Goal: Task Accomplishment & Management: Use online tool/utility

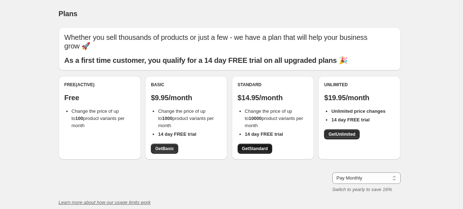
click at [256, 148] on span "Get Standard" at bounding box center [255, 149] width 26 height 6
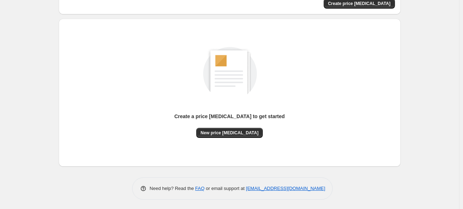
scroll to position [60, 0]
click at [219, 131] on span "New price [MEDICAL_DATA]" at bounding box center [229, 133] width 58 height 6
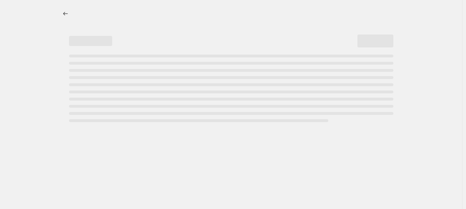
select select "percentage"
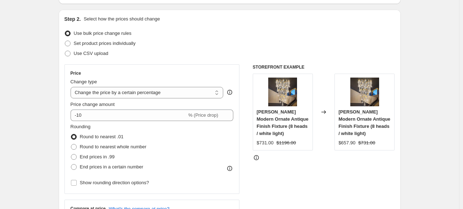
scroll to position [72, 0]
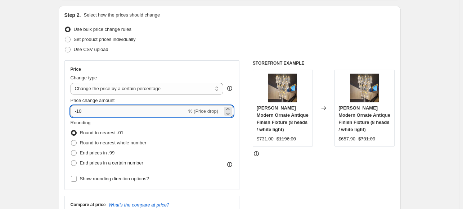
click at [108, 113] on input "-10" at bounding box center [129, 112] width 116 height 12
click at [110, 90] on select "Change the price to a certain amount Change the price by a certain amount Chang…" at bounding box center [147, 89] width 153 height 12
click at [116, 112] on input "-10" at bounding box center [129, 112] width 116 height 12
drag, startPoint x: 116, startPoint y: 112, endPoint x: 47, endPoint y: 114, distance: 68.7
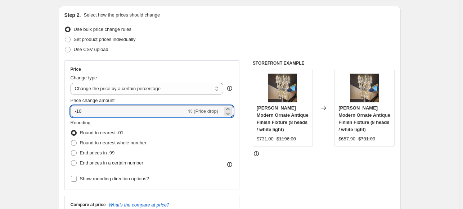
type input "40"
click at [70, 109] on div "Price Change type Change the price to a certain amount Change the price by a ce…" at bounding box center [151, 125] width 175 height 130
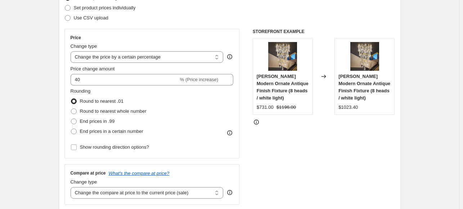
scroll to position [108, 0]
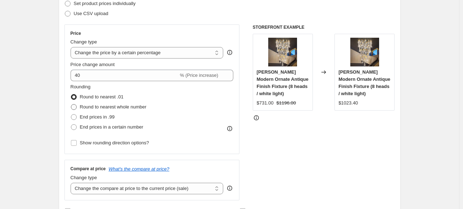
click at [76, 108] on span at bounding box center [74, 107] width 6 height 6
click at [71, 105] on input "Round to nearest whole number" at bounding box center [71, 104] width 0 height 0
radio input "true"
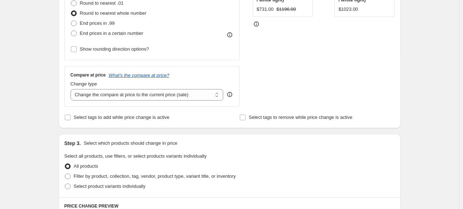
scroll to position [216, 0]
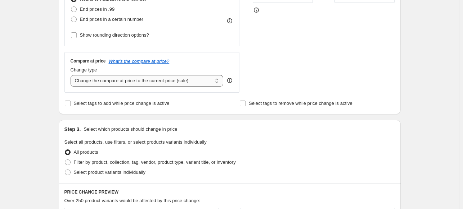
click at [145, 83] on select "Change the compare at price to the current price (sale) Change the compare at p…" at bounding box center [147, 81] width 153 height 12
select select "percentage"
click at [72, 75] on select "Change the compare at price to the current price (sale) Change the compare at p…" at bounding box center [147, 81] width 153 height 12
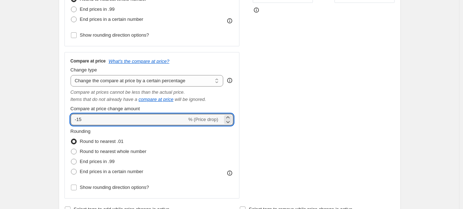
drag, startPoint x: 91, startPoint y: 119, endPoint x: 59, endPoint y: 119, distance: 31.7
click at [59, 119] on div "Step 1. Optionally give your price [MEDICAL_DATA] a title (eg "March 30% off sa…" at bounding box center [227, 191] width 348 height 771
type input "40"
click at [69, 118] on div "Compare at price What's the compare at price? Change type Change the compare at…" at bounding box center [151, 125] width 175 height 147
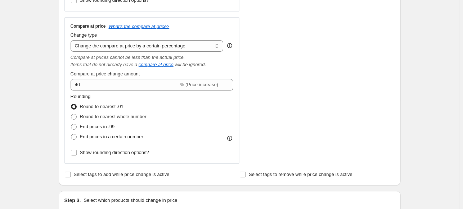
scroll to position [252, 0]
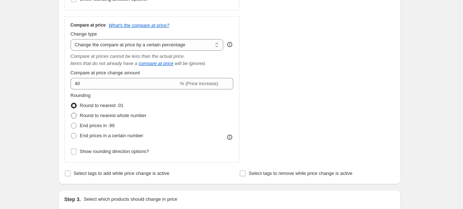
click at [76, 116] on span at bounding box center [74, 116] width 6 height 6
click at [71, 113] on input "Round to nearest whole number" at bounding box center [71, 113] width 0 height 0
radio input "true"
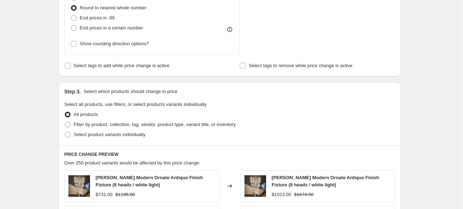
scroll to position [432, 0]
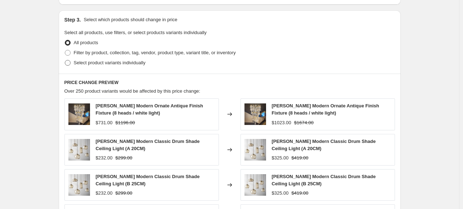
click at [77, 62] on span "Select product variants individually" at bounding box center [110, 62] width 72 height 5
click at [65, 60] on input "Select product variants individually" at bounding box center [65, 60] width 0 height 0
radio input "true"
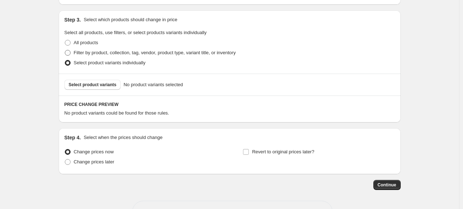
click at [69, 51] on span at bounding box center [68, 53] width 6 height 6
click at [65, 50] on input "Filter by product, collection, tag, vendor, product type, variant title, or inv…" at bounding box center [65, 50] width 0 height 0
radio input "true"
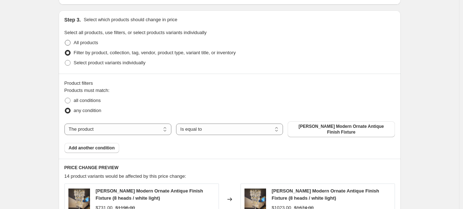
click at [69, 43] on span at bounding box center [68, 43] width 6 height 6
click at [65, 40] on input "All products" at bounding box center [65, 40] width 0 height 0
radio input "true"
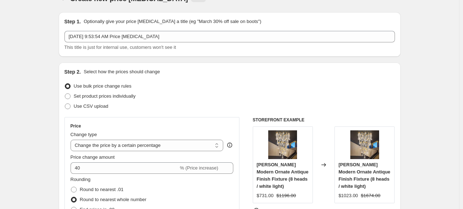
scroll to position [0, 0]
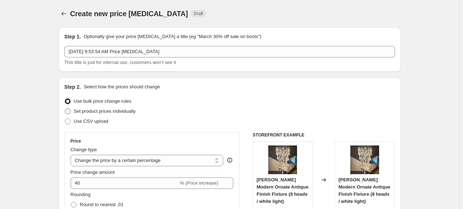
click at [121, 112] on span "Set product prices individually" at bounding box center [105, 111] width 62 height 5
click at [65, 109] on input "Set product prices individually" at bounding box center [65, 109] width 0 height 0
radio input "true"
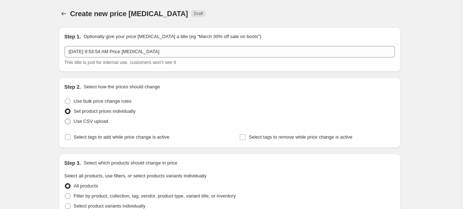
click at [83, 123] on span "Use CSV upload" at bounding box center [91, 121] width 35 height 5
click at [65, 119] on input "Use CSV upload" at bounding box center [65, 119] width 0 height 0
radio input "true"
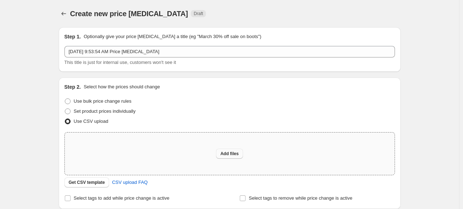
click at [232, 156] on span "Add files" at bounding box center [229, 154] width 18 height 6
type input "C:\fakepath\allProducts[[DOMAIN_NAME]]-2025-08-26T04-09-00.234Z.csv"
click at [105, 101] on span "Use bulk price change rules" at bounding box center [103, 101] width 58 height 5
click at [65, 99] on input "Use bulk price change rules" at bounding box center [65, 99] width 0 height 0
radio input "true"
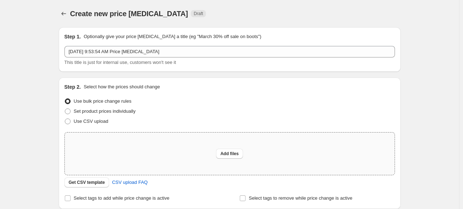
select select "percentage"
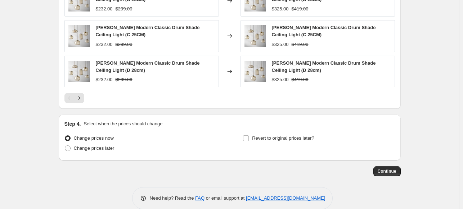
scroll to position [627, 0]
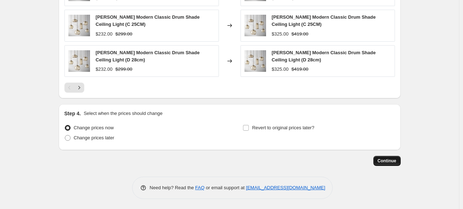
click at [392, 162] on span "Continue" at bounding box center [386, 161] width 19 height 6
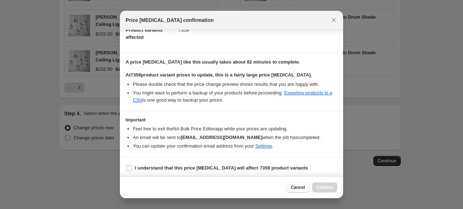
scroll to position [88, 0]
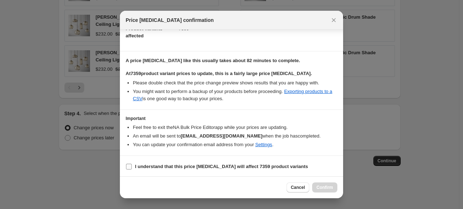
click at [129, 165] on input "I understand that this price [MEDICAL_DATA] will affect 7359 product variants" at bounding box center [129, 167] width 6 height 6
checkbox input "true"
click at [326, 188] on span "Confirm" at bounding box center [324, 188] width 17 height 6
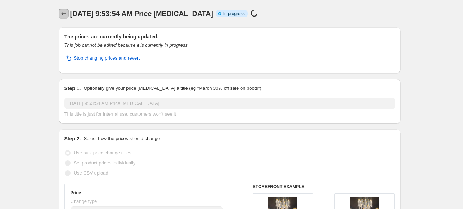
click at [62, 11] on icon "Price change jobs" at bounding box center [63, 13] width 7 height 7
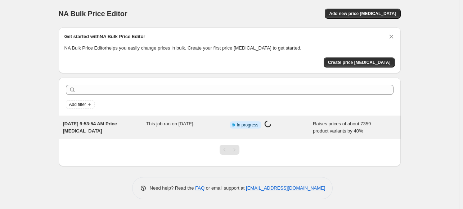
click at [111, 121] on span "[DATE] 9:53:54 AM Price [MEDICAL_DATA]" at bounding box center [90, 127] width 54 height 13
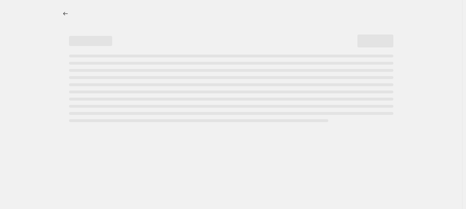
select select "percentage"
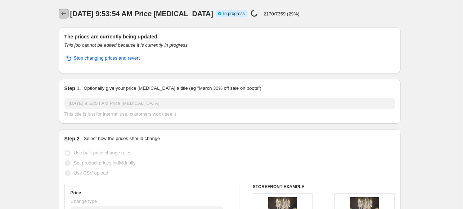
click at [67, 17] on icon "Price change jobs" at bounding box center [63, 13] width 7 height 7
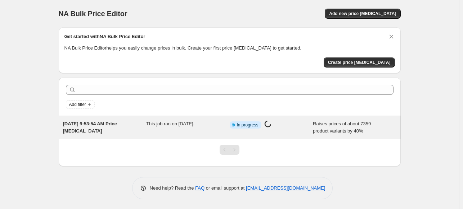
click at [105, 124] on span "[DATE] 9:53:54 AM Price [MEDICAL_DATA]" at bounding box center [90, 127] width 54 height 13
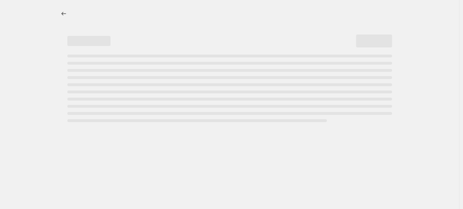
select select "percentage"
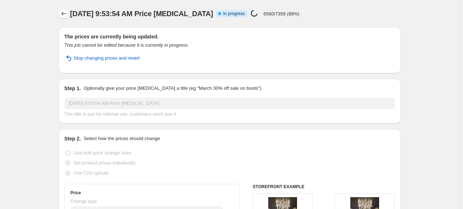
click at [65, 15] on icon "Price change jobs" at bounding box center [63, 13] width 7 height 7
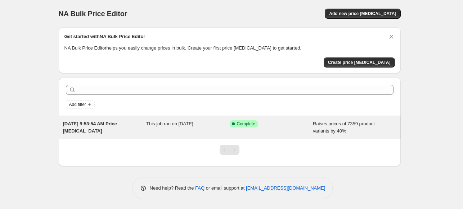
click at [102, 124] on span "[DATE] 9:53:54 AM Price [MEDICAL_DATA]" at bounding box center [90, 127] width 54 height 13
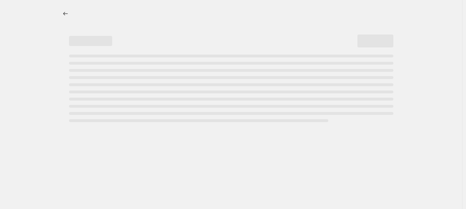
select select "percentage"
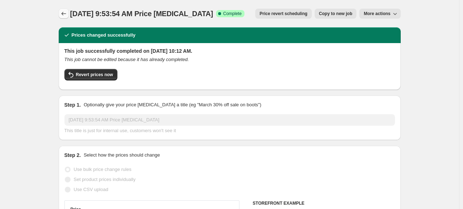
click at [64, 15] on icon "Price change jobs" at bounding box center [63, 13] width 7 height 7
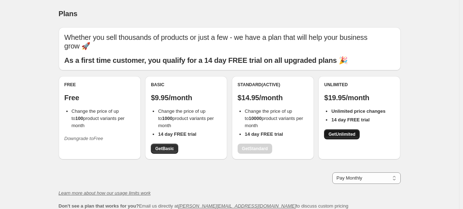
click at [338, 138] on link "Get Unlimited" at bounding box center [342, 135] width 36 height 10
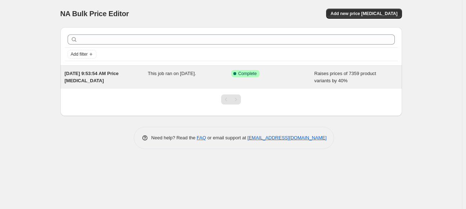
click at [123, 79] on div "[DATE] 9:53:54 AM Price [MEDICAL_DATA]" at bounding box center [106, 77] width 83 height 14
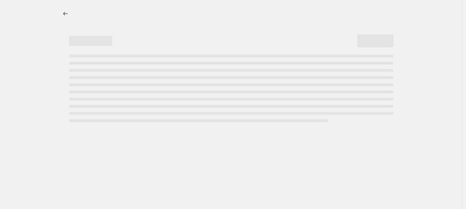
select select "percentage"
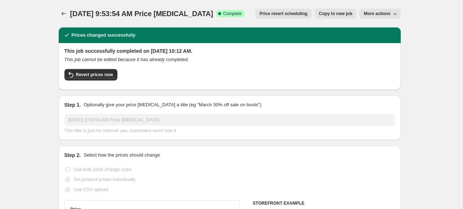
click at [335, 15] on span "Copy to new job" at bounding box center [335, 14] width 33 height 6
select select "percentage"
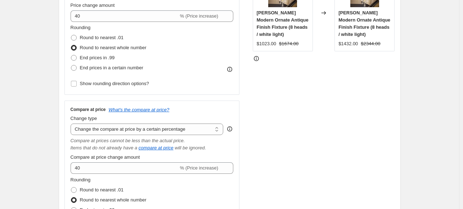
scroll to position [180, 0]
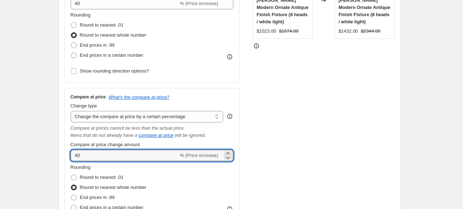
drag, startPoint x: 95, startPoint y: 156, endPoint x: 70, endPoint y: 155, distance: 25.6
click at [70, 155] on div "Compare at price What's the compare at price? Change type Change the compare at…" at bounding box center [151, 161] width 175 height 147
type input "50"
click at [65, 148] on div "Step 2. Select how the prices should change Use bulk price change rules Set pro…" at bounding box center [230, 77] width 342 height 359
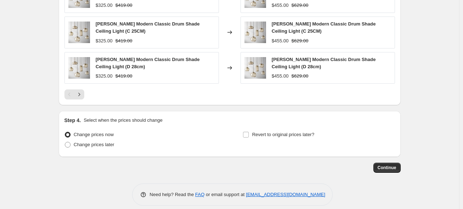
scroll to position [627, 0]
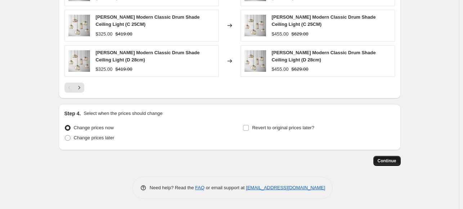
click at [393, 160] on span "Continue" at bounding box center [386, 161] width 19 height 6
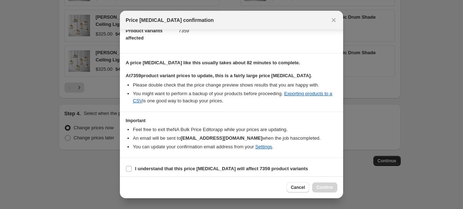
scroll to position [88, 0]
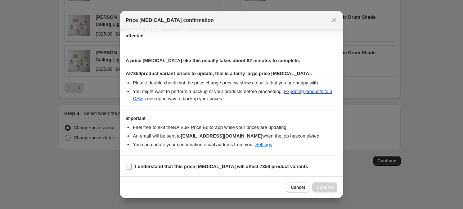
click at [131, 165] on input "I understand that this price [MEDICAL_DATA] will affect 7359 product variants" at bounding box center [129, 167] width 6 height 6
checkbox input "true"
click at [329, 187] on span "Confirm" at bounding box center [324, 188] width 17 height 6
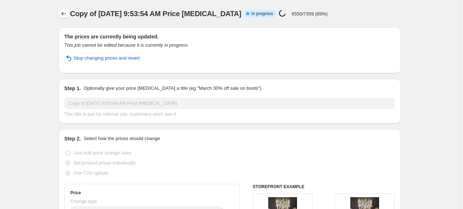
click at [60, 15] on button "Price change jobs" at bounding box center [64, 14] width 10 height 10
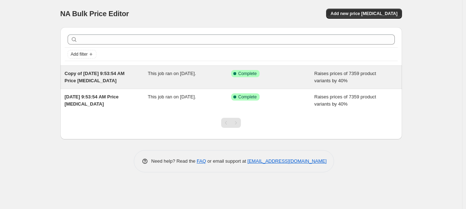
click at [266, 80] on div "Success Complete Complete" at bounding box center [272, 77] width 83 height 14
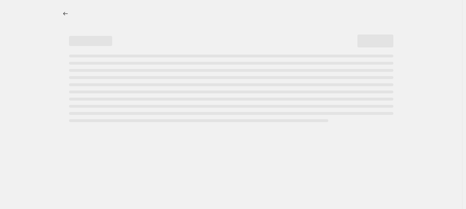
select select "percentage"
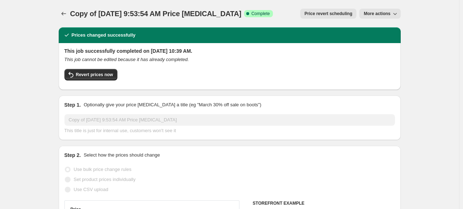
click at [376, 14] on span "More actions" at bounding box center [376, 14] width 27 height 6
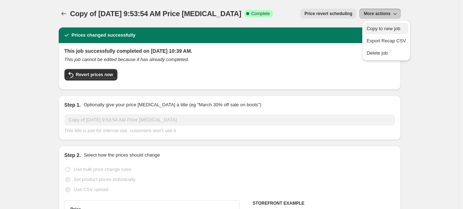
click at [378, 26] on span "Copy to new job" at bounding box center [382, 28] width 33 height 5
select select "percentage"
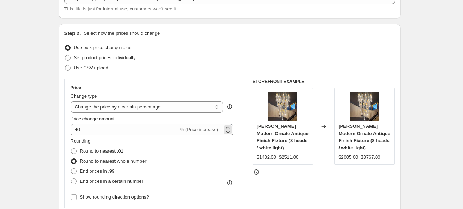
scroll to position [72, 0]
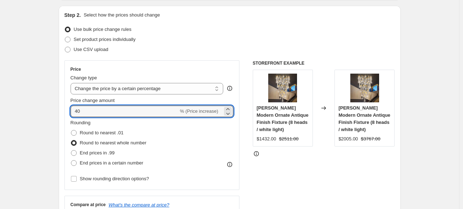
drag, startPoint x: 89, startPoint y: 116, endPoint x: 42, endPoint y: 116, distance: 46.8
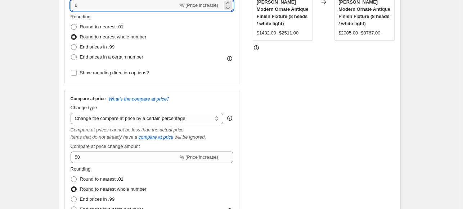
scroll to position [180, 0]
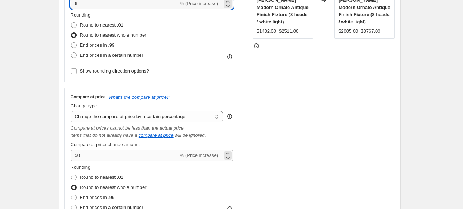
type input "6"
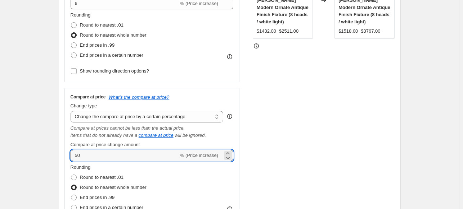
drag, startPoint x: 99, startPoint y: 158, endPoint x: 63, endPoint y: 159, distance: 35.6
click at [63, 159] on div "Step 2. Select how the prices should change Use bulk price change rules Set pro…" at bounding box center [230, 77] width 342 height 359
type input "6"
click at [68, 146] on div "Compare at price What's the compare at price? Change type Change the compare at…" at bounding box center [151, 161] width 175 height 147
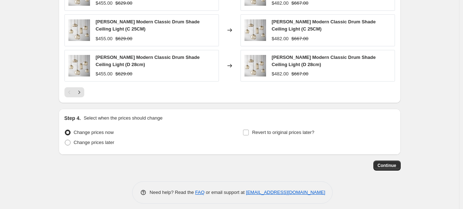
scroll to position [627, 0]
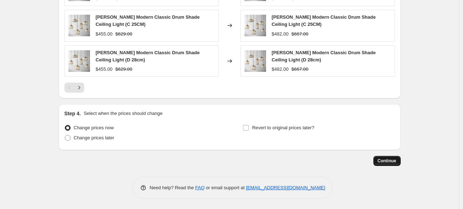
click at [390, 162] on span "Continue" at bounding box center [386, 161] width 19 height 6
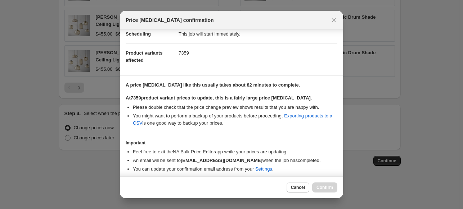
scroll to position [88, 0]
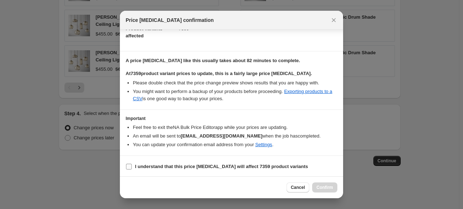
click at [127, 166] on input "I understand that this price [MEDICAL_DATA] will affect 7359 product variants" at bounding box center [129, 167] width 6 height 6
checkbox input "true"
click at [321, 188] on span "Confirm" at bounding box center [324, 188] width 17 height 6
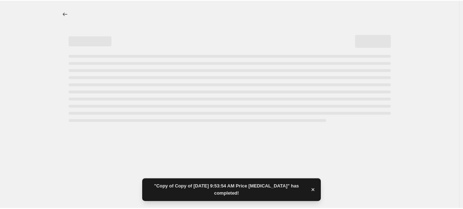
select select "percentage"
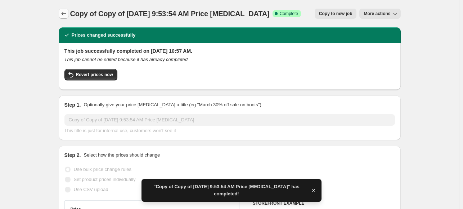
click at [62, 13] on icon "Price change jobs" at bounding box center [63, 13] width 7 height 7
